Goal: Information Seeking & Learning: Check status

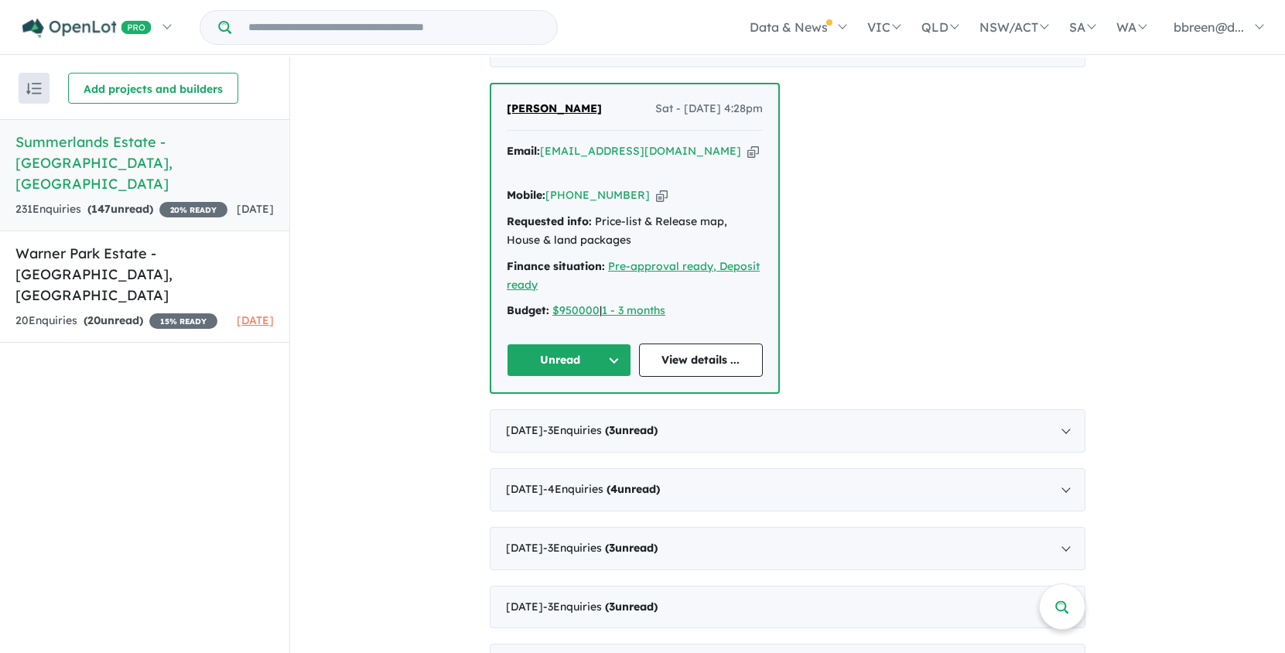
scroll to position [602, 0]
click at [1062, 409] on div "[DATE] - 3 Enquir ies ( 3 unread)" at bounding box center [788, 430] width 596 height 43
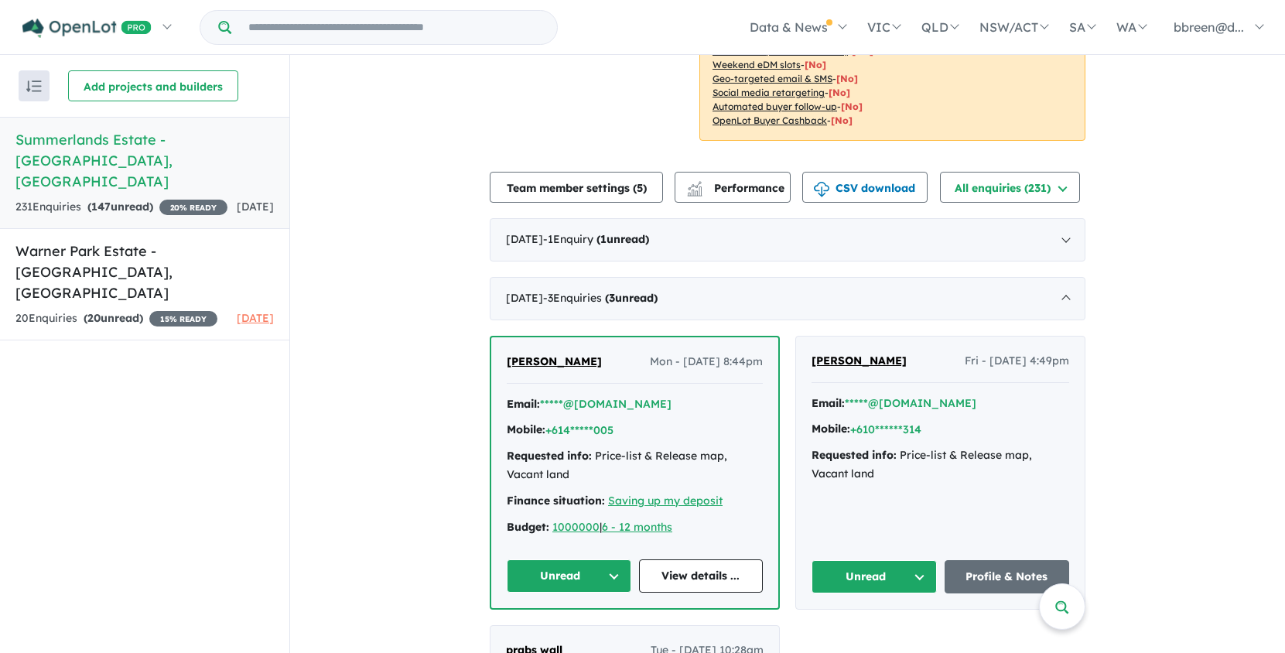
scroll to position [487, 0]
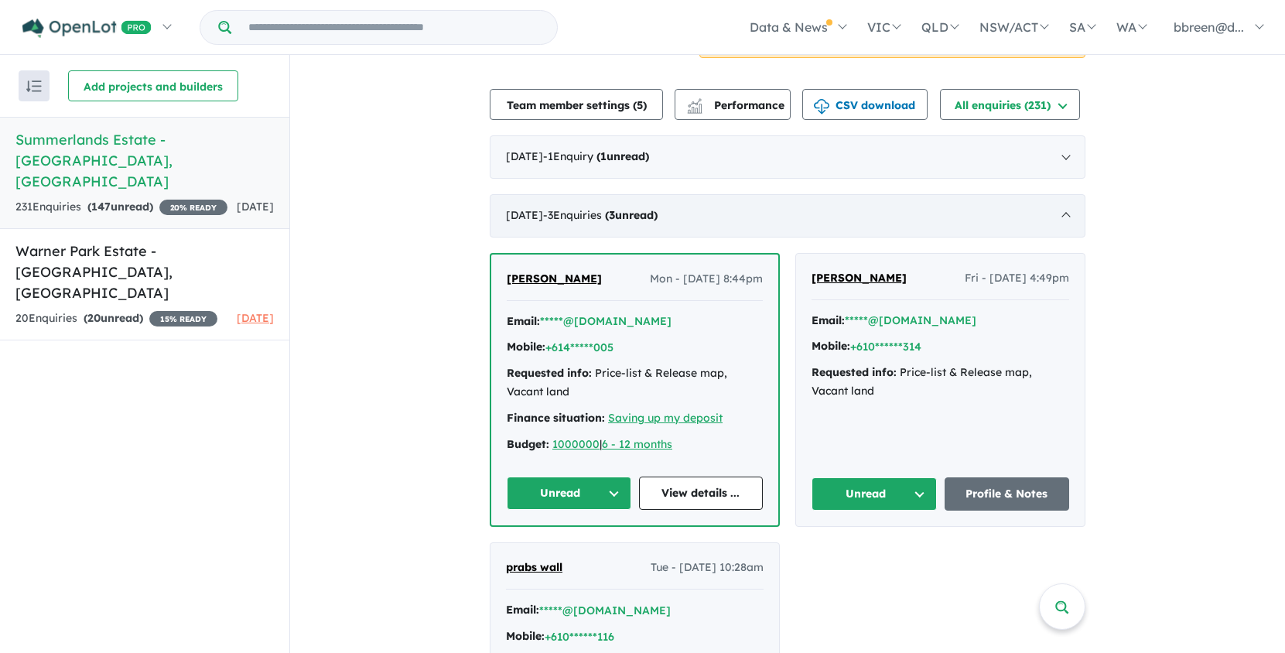
click at [1062, 194] on div "[DATE] - 3 Enquir ies ( 3 unread)" at bounding box center [788, 215] width 596 height 43
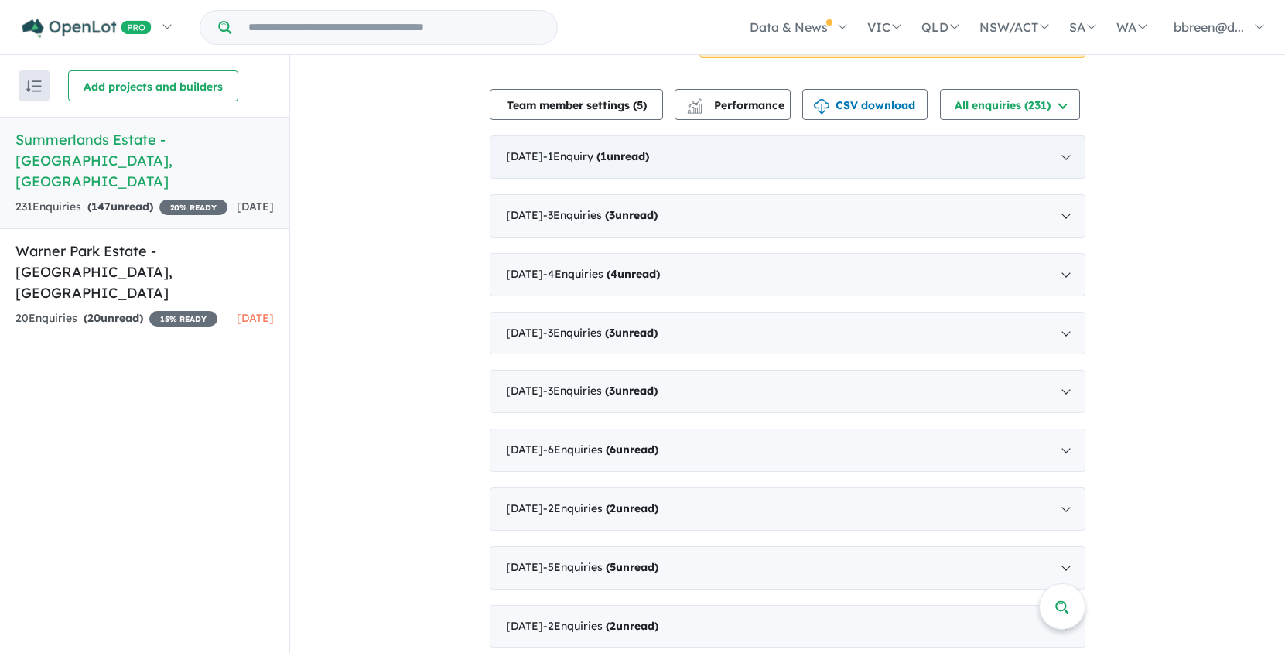
click at [1065, 141] on div "[DATE] - 1 Enquir y ( 1 unread)" at bounding box center [788, 156] width 596 height 43
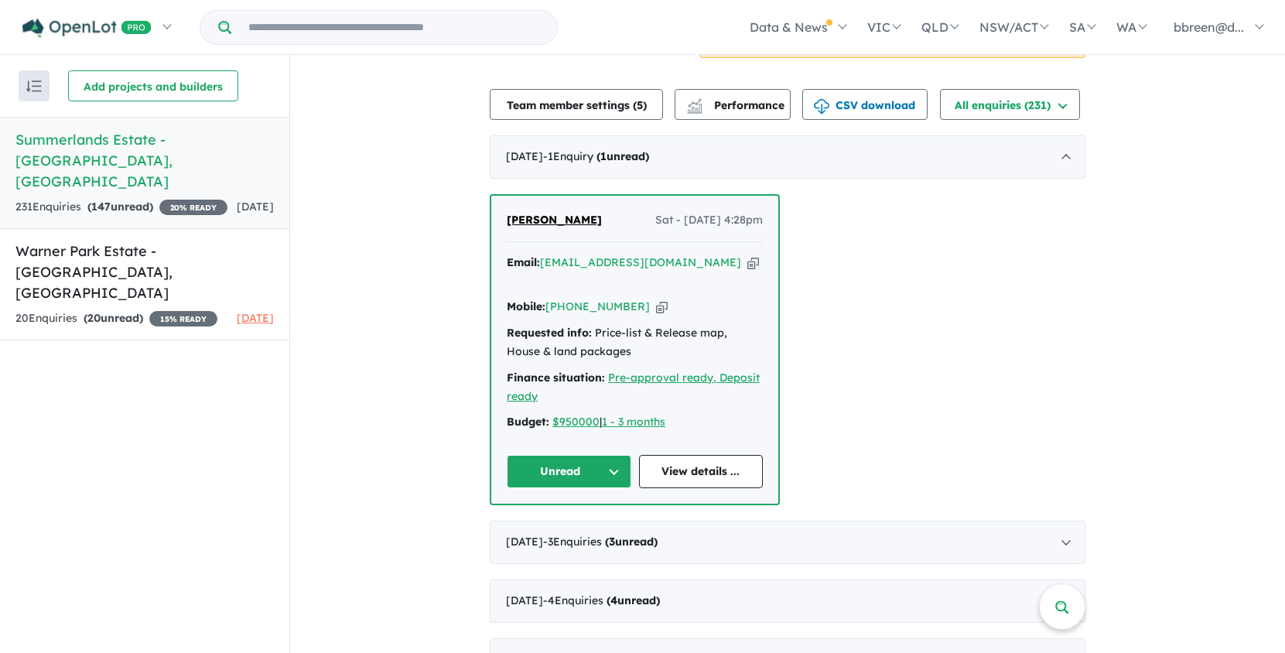
click at [585, 455] on button "Unread" at bounding box center [569, 471] width 125 height 33
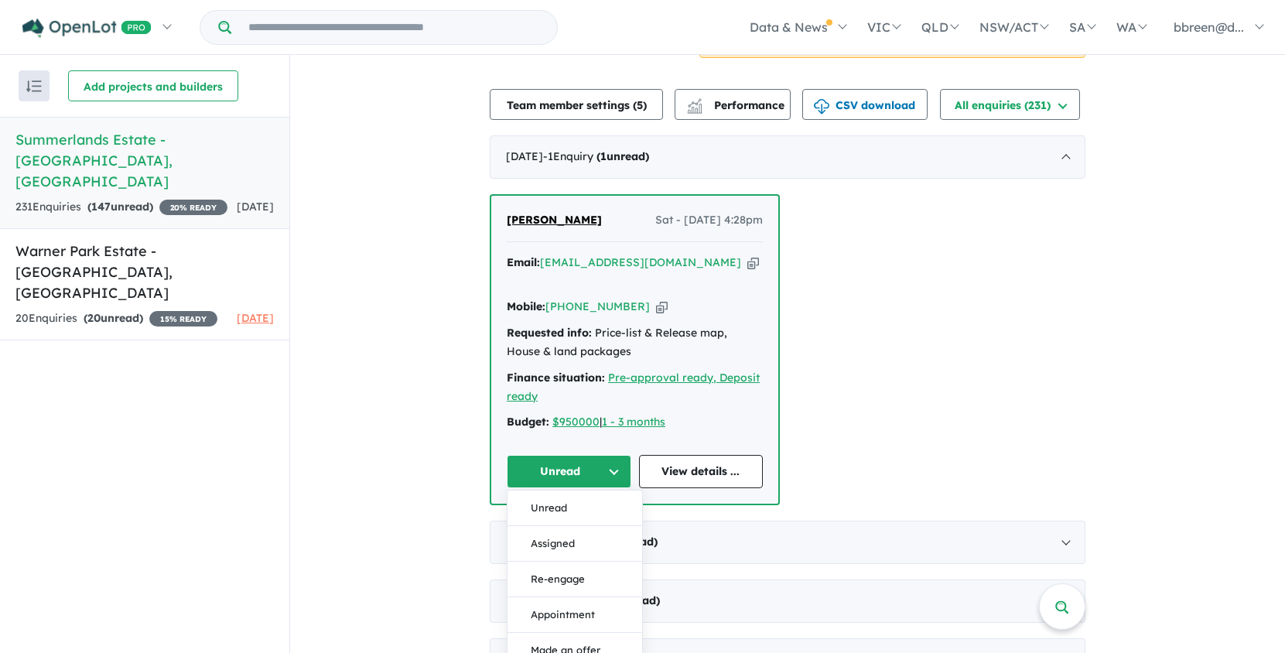
click at [585, 455] on button "Unread" at bounding box center [569, 471] width 125 height 33
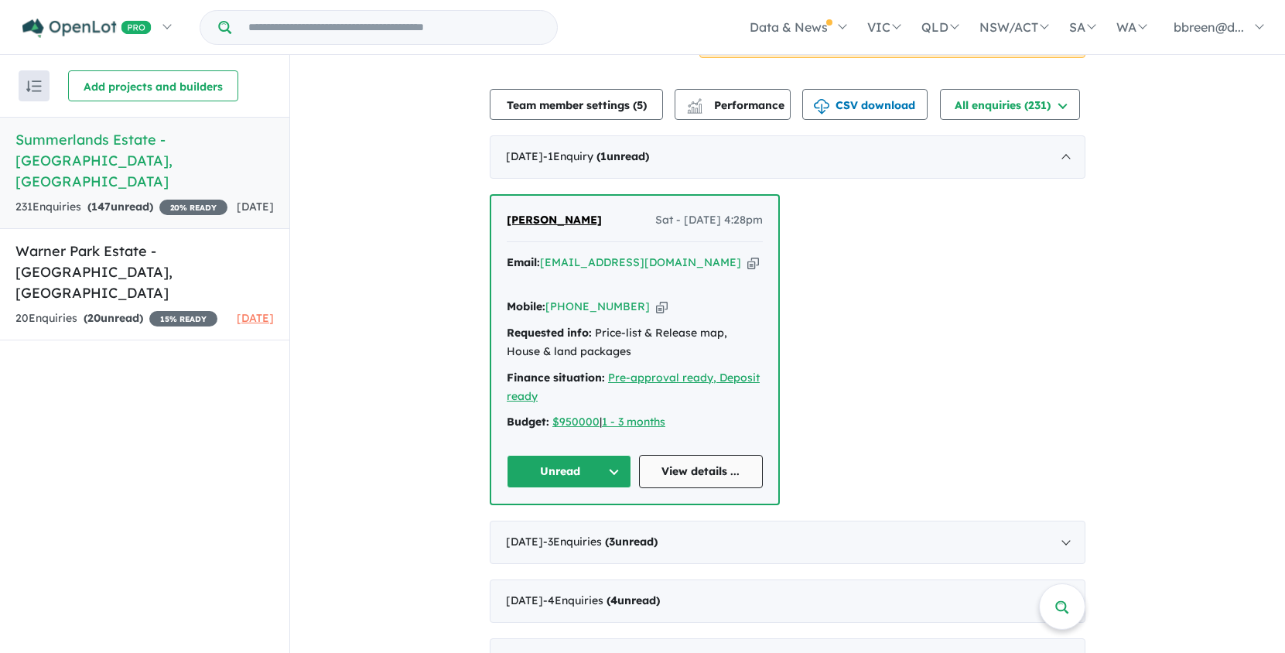
click at [643, 455] on link "View details ..." at bounding box center [701, 471] width 125 height 33
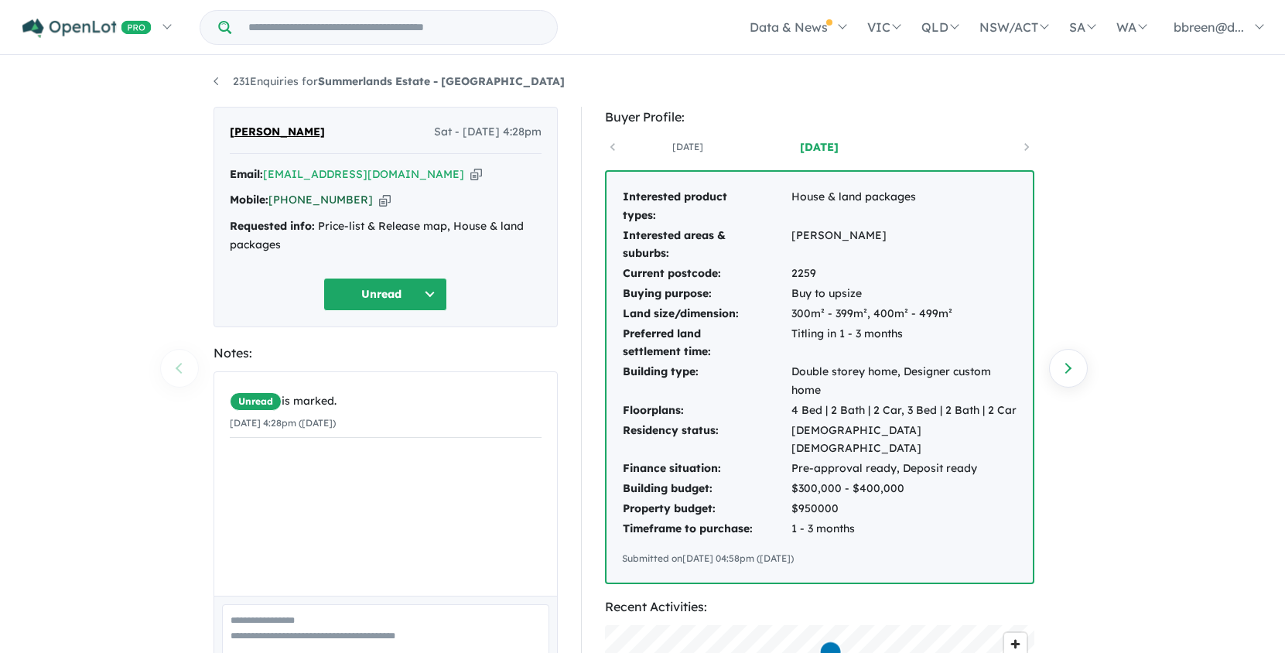
drag, startPoint x: 360, startPoint y: 197, endPoint x: 301, endPoint y: 200, distance: 58.8
click at [294, 200] on div "Mobile: [PHONE_NUMBER] Copied!" at bounding box center [386, 200] width 312 height 19
click at [379, 200] on icon "button" at bounding box center [385, 200] width 12 height 16
click at [470, 174] on icon "button" at bounding box center [476, 174] width 12 height 16
click at [427, 293] on button "Unread" at bounding box center [385, 294] width 124 height 33
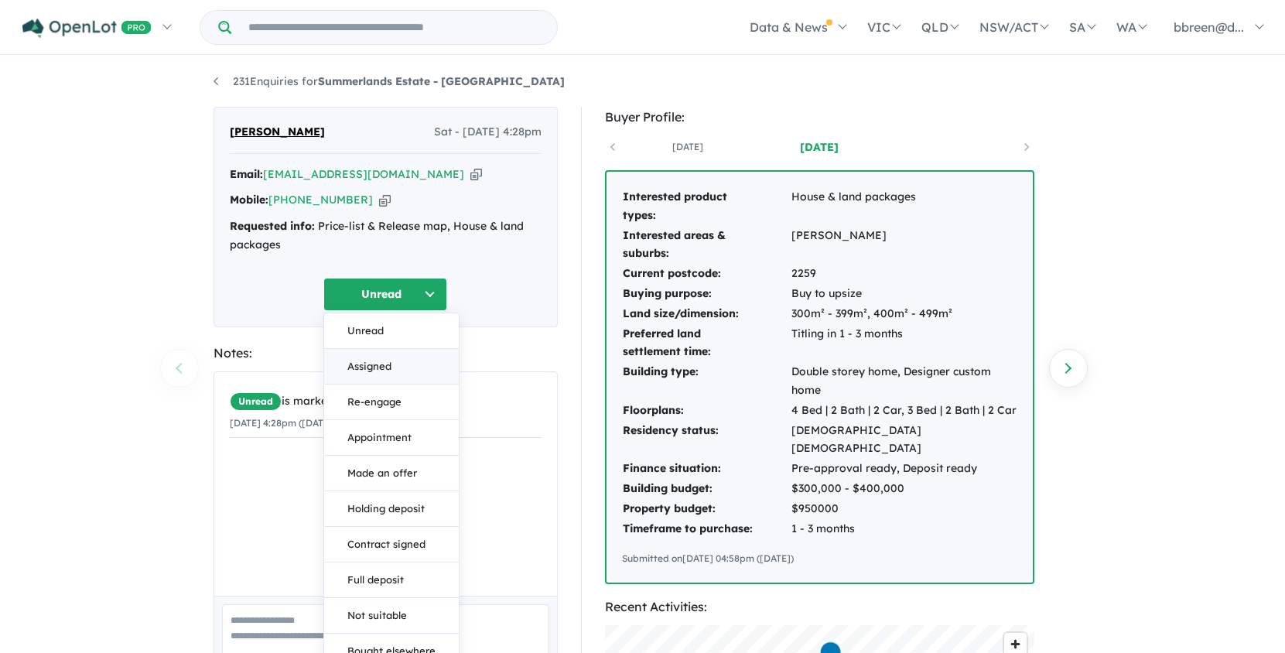
click at [395, 362] on button "Assigned" at bounding box center [391, 367] width 135 height 36
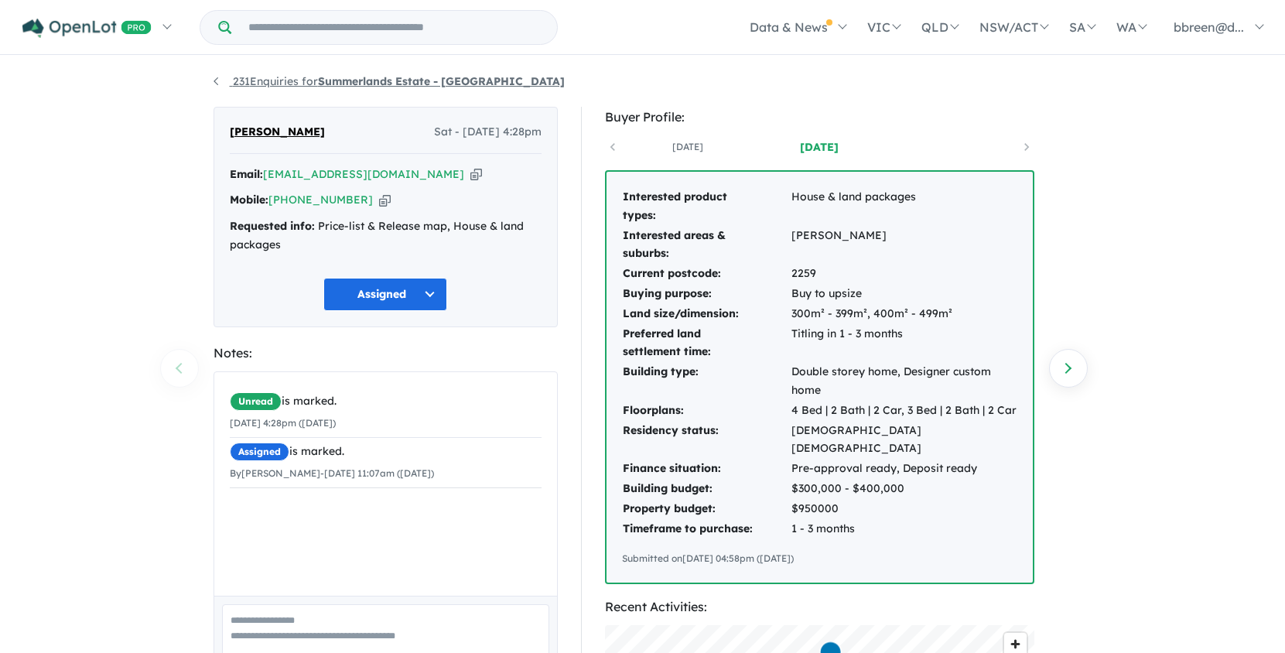
click at [218, 80] on link "231 Enquiries for Summerlands Estate - Woongarrah" at bounding box center [389, 81] width 351 height 14
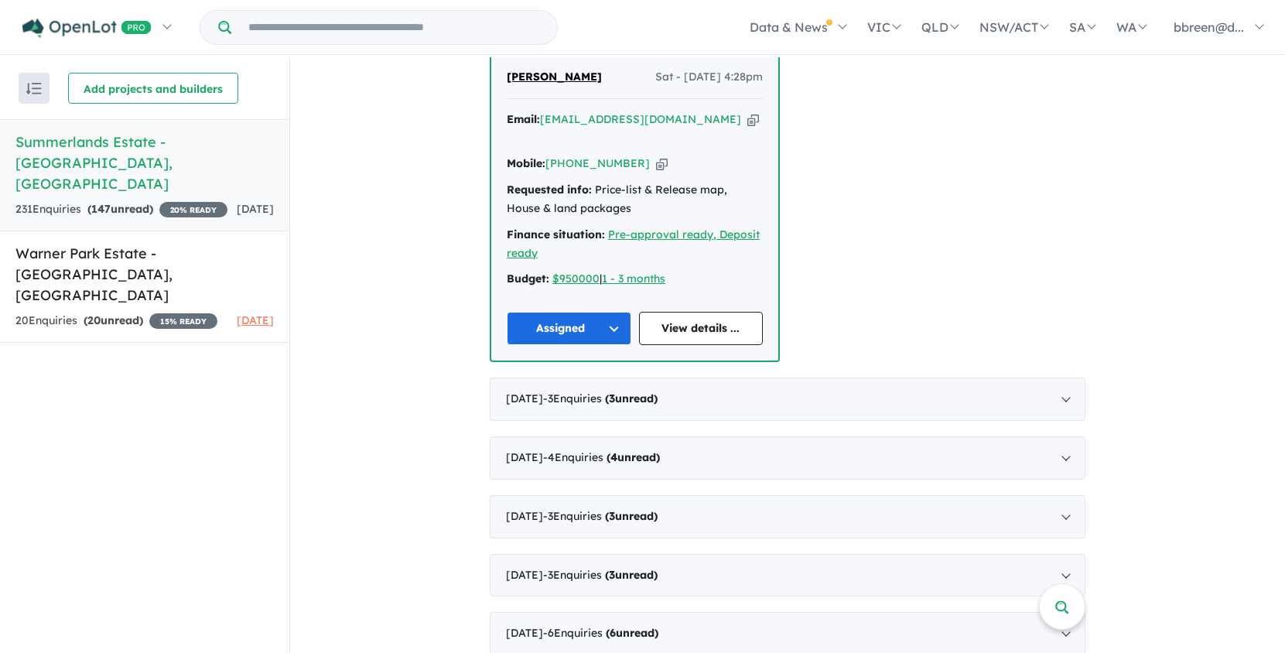
scroll to position [656, 0]
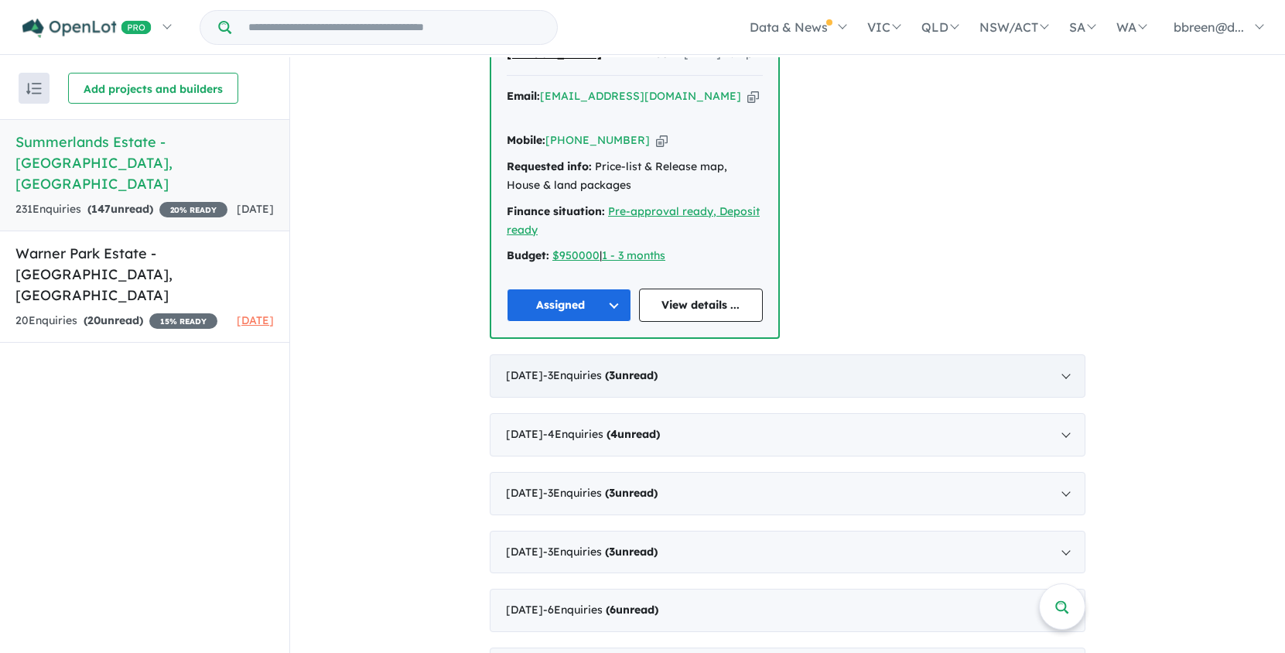
click at [1069, 354] on div "[DATE] - 3 Enquir ies ( 3 unread)" at bounding box center [788, 375] width 596 height 43
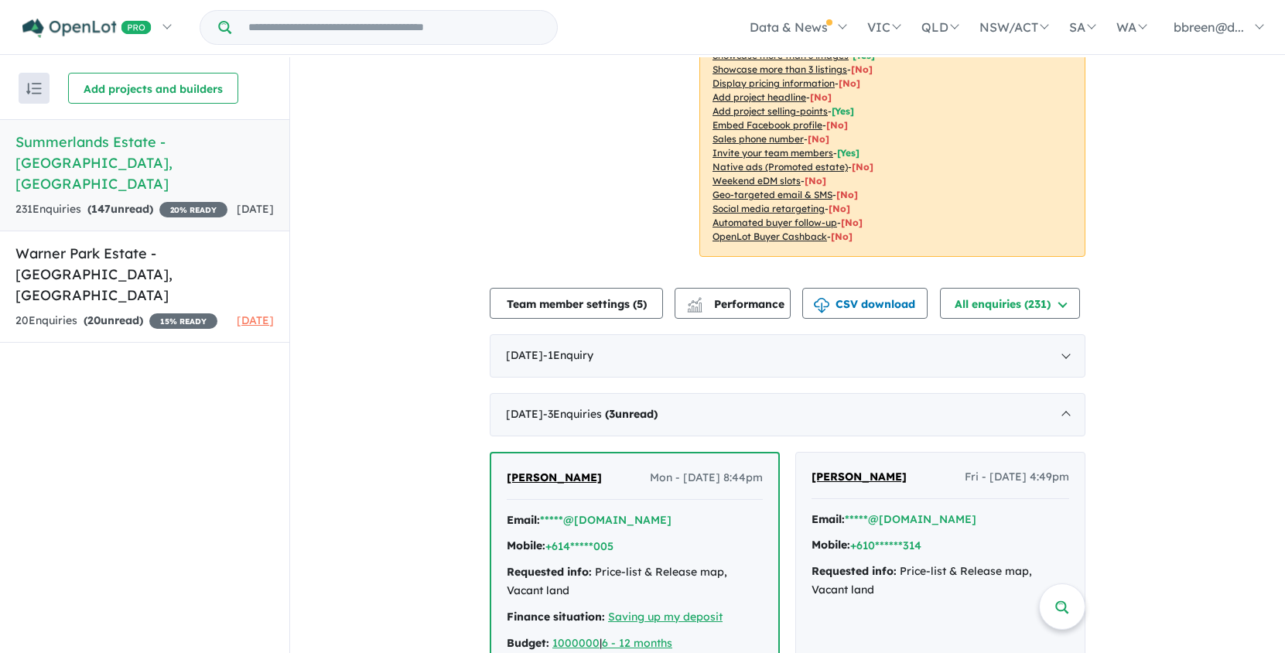
scroll to position [157, 0]
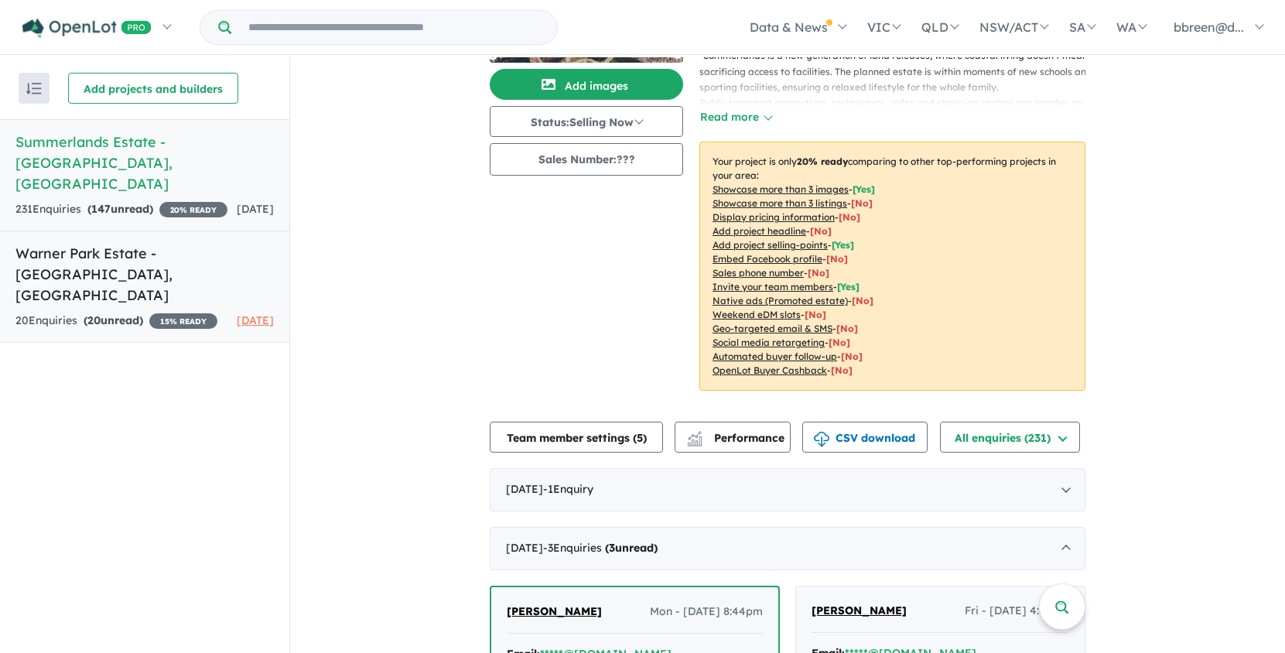
click at [169, 248] on h5 "Warner Park Estate - Warnervale , NSW" at bounding box center [144, 274] width 258 height 63
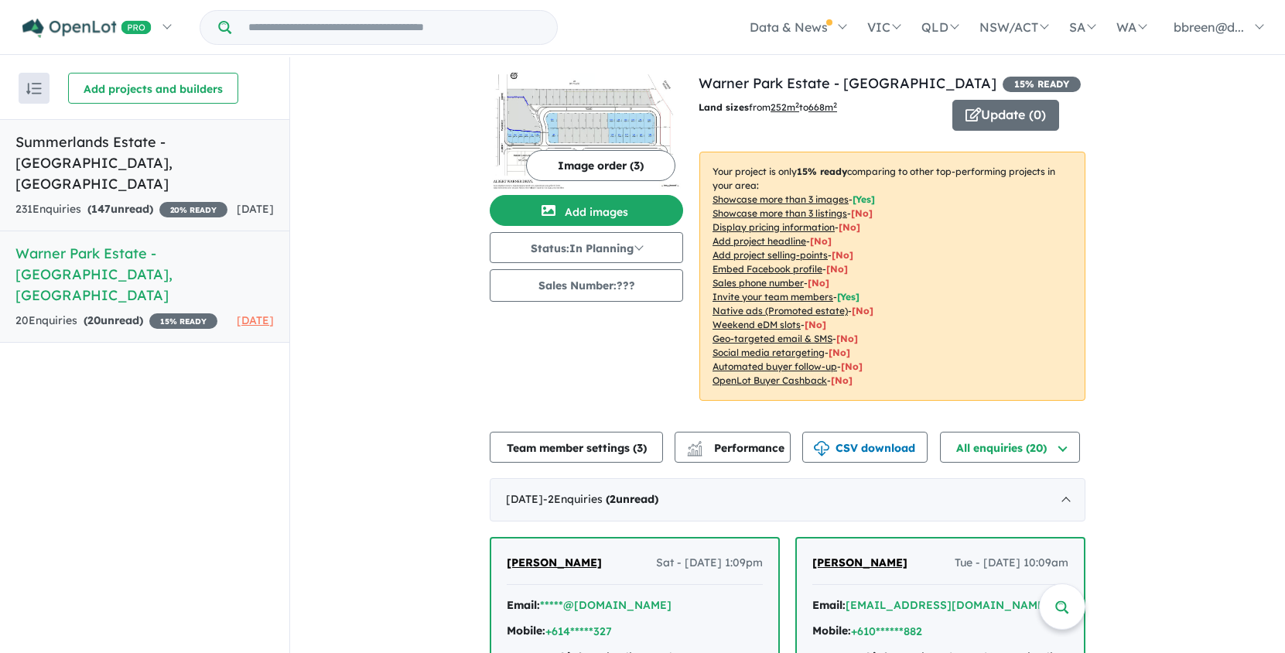
click at [199, 200] on div "231 Enquir ies ( 147 unread) 20 % READY" at bounding box center [121, 209] width 212 height 19
